Goal: Browse casually: Explore the website without a specific task or goal

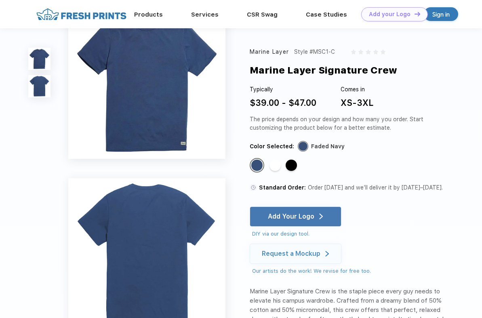
scroll to position [8, 0]
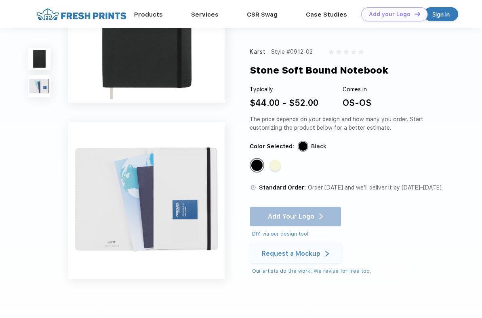
scroll to position [76, 0]
